Goal: Task Accomplishment & Management: Use online tool/utility

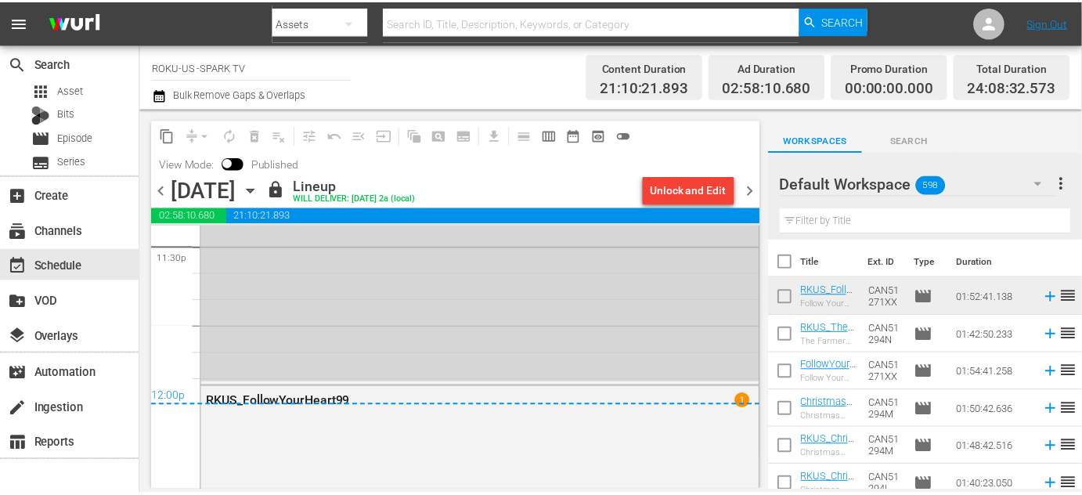
scroll to position [7480, 0]
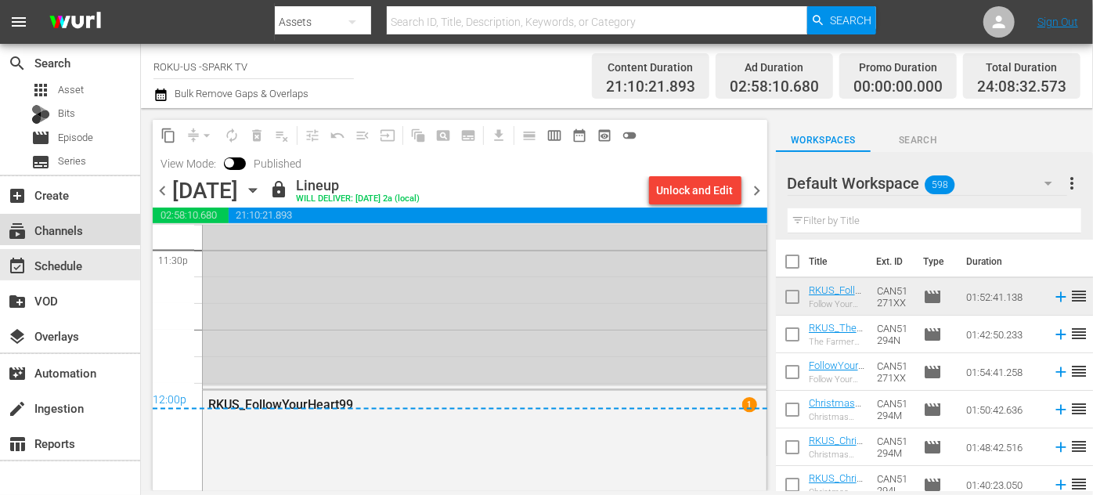
click at [67, 232] on div "subscriptions Channels" at bounding box center [44, 228] width 88 height 14
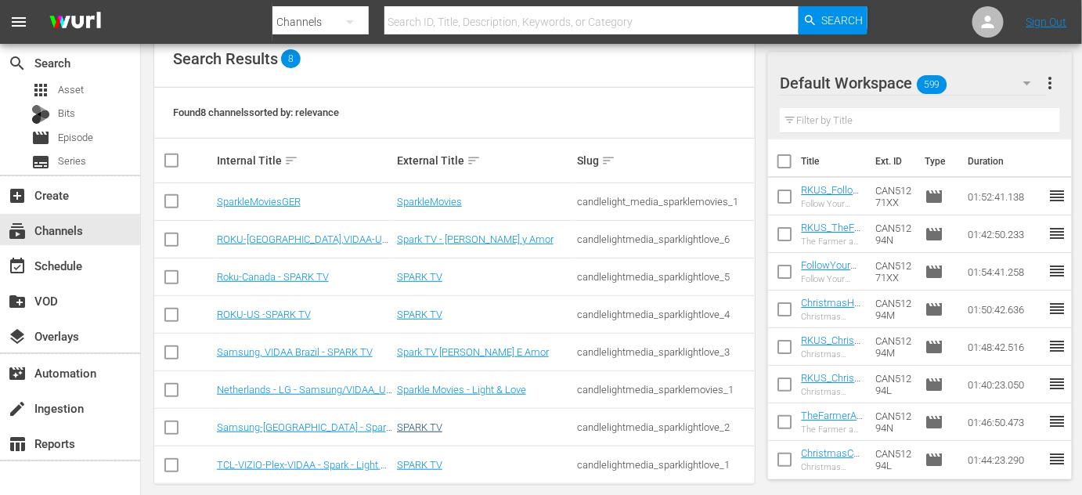
scroll to position [188, 0]
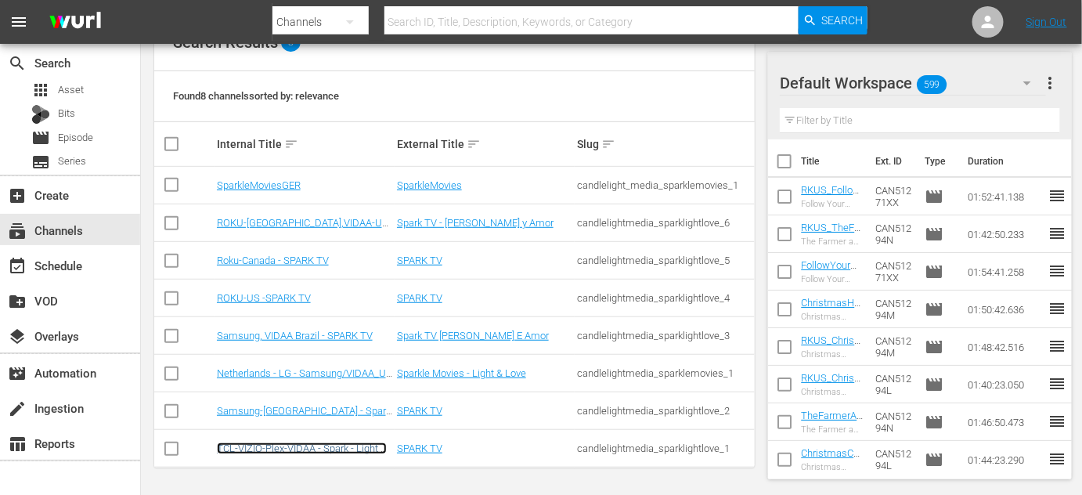
click at [283, 445] on link "TCL-VIZIO-Plex-VIDAA - Spark - Light & Love" at bounding box center [302, 453] width 170 height 23
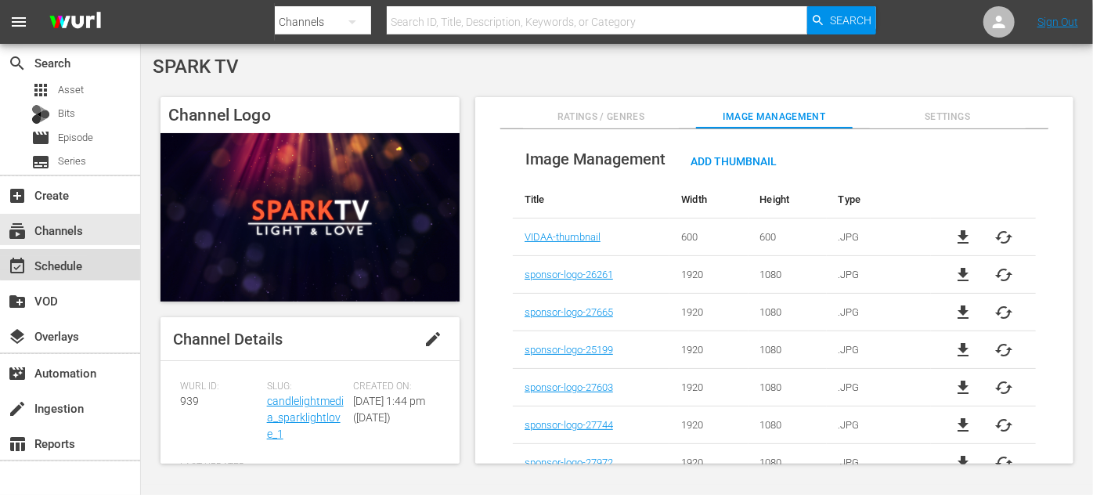
click at [87, 262] on div "event_available Schedule" at bounding box center [44, 263] width 88 height 14
